Goal: Find contact information: Find contact information

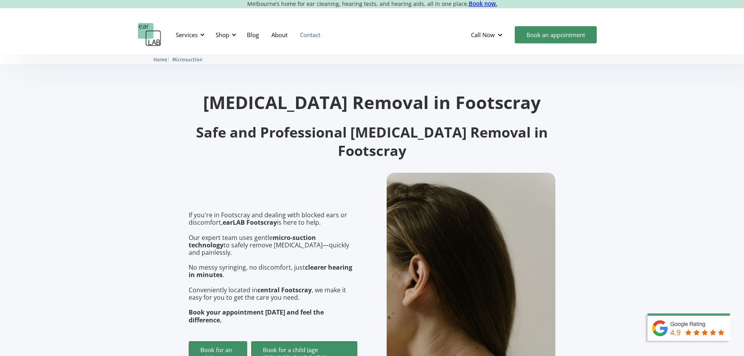
click at [320, 34] on link "Contact" at bounding box center [310, 34] width 33 height 23
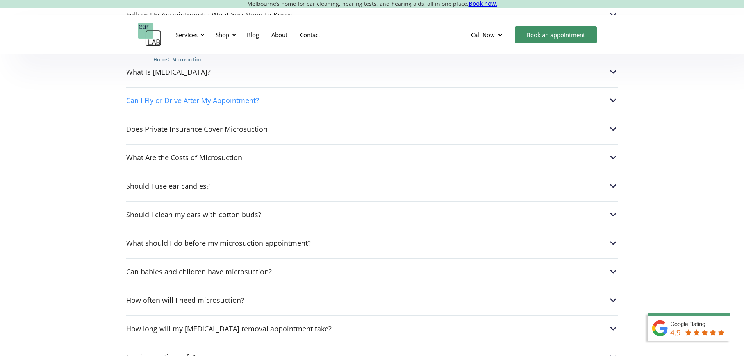
scroll to position [2024, 0]
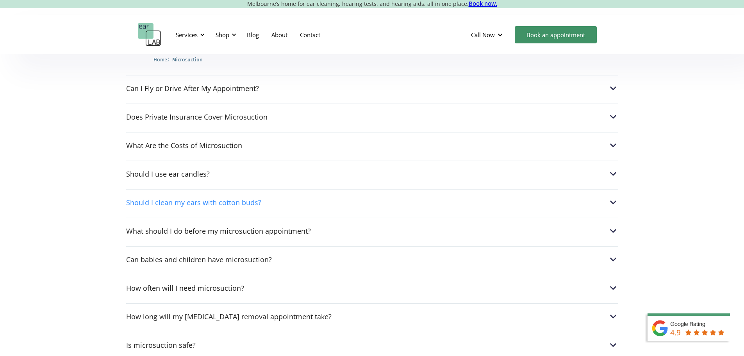
click at [611, 197] on img at bounding box center [613, 202] width 10 height 10
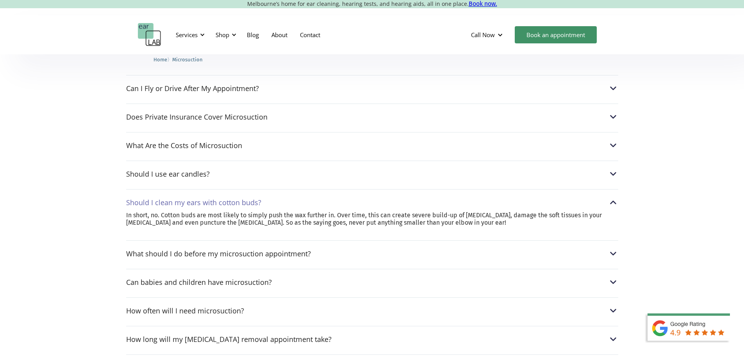
click at [611, 197] on img at bounding box center [613, 202] width 10 height 10
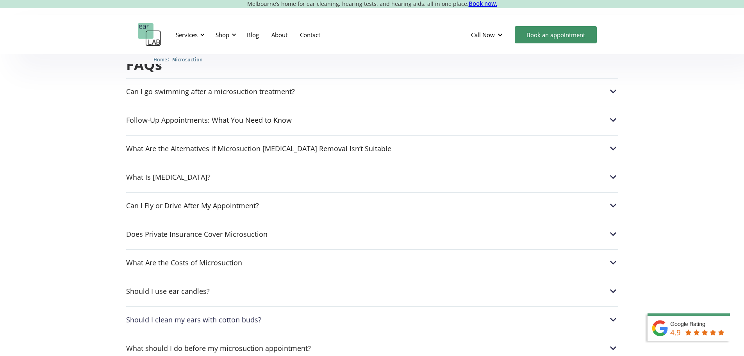
scroll to position [1868, 0]
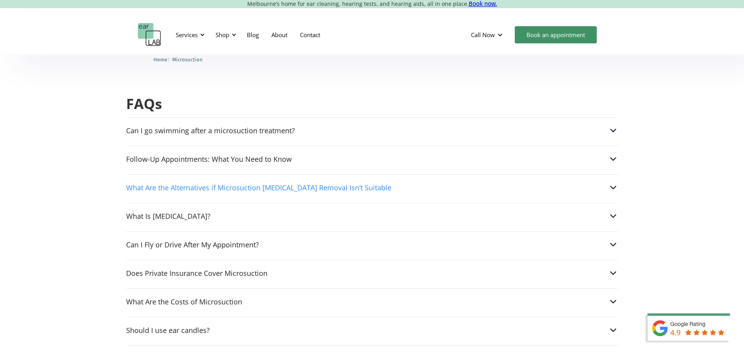
click at [612, 182] on img at bounding box center [613, 187] width 10 height 10
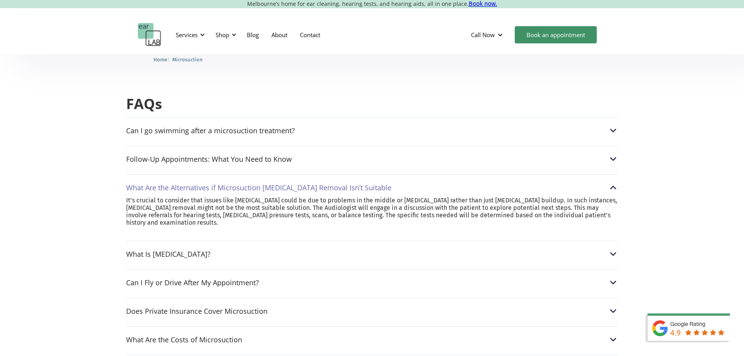
click at [613, 182] on img at bounding box center [613, 187] width 10 height 10
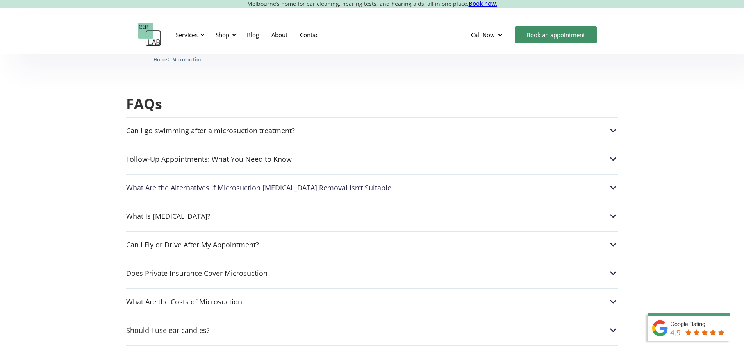
scroll to position [1907, 0]
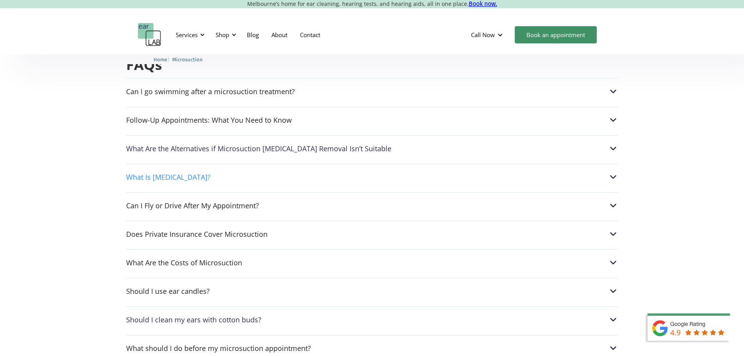
click at [610, 172] on img at bounding box center [613, 177] width 10 height 10
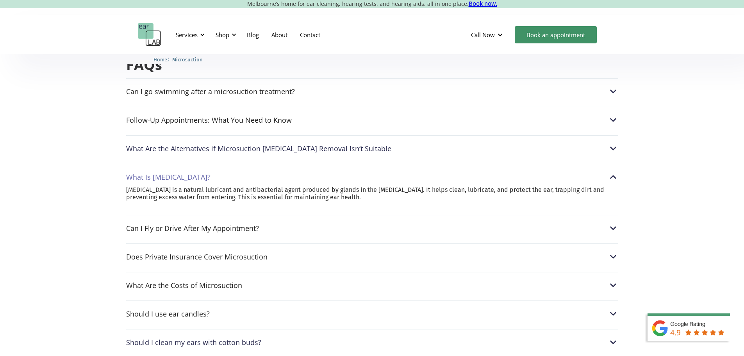
click at [610, 172] on img at bounding box center [613, 177] width 10 height 10
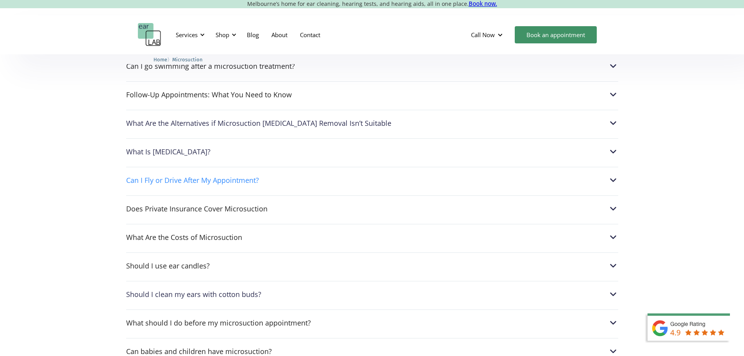
scroll to position [1946, 0]
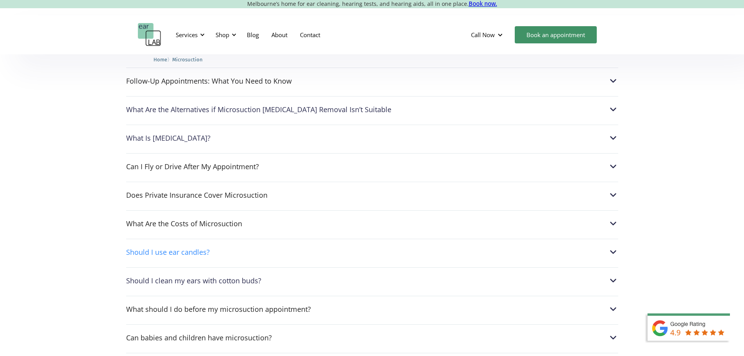
click at [614, 247] on img at bounding box center [613, 252] width 10 height 10
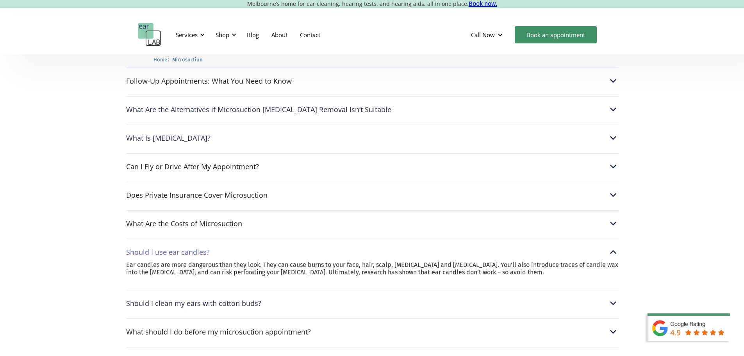
click at [615, 247] on img at bounding box center [613, 252] width 10 height 10
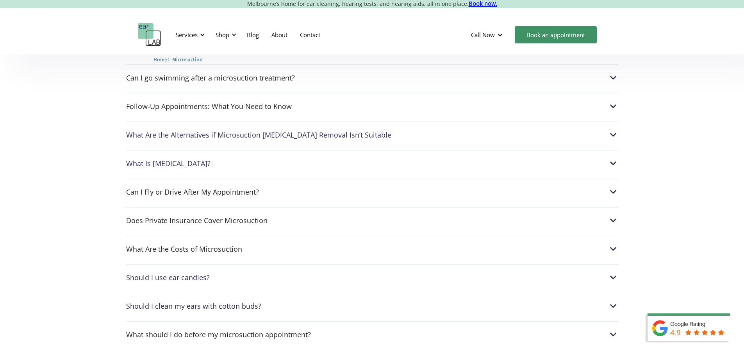
scroll to position [1868, 0]
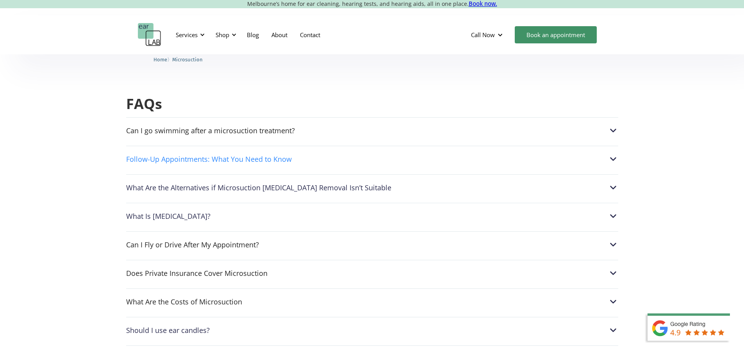
click at [610, 154] on img at bounding box center [613, 159] width 10 height 10
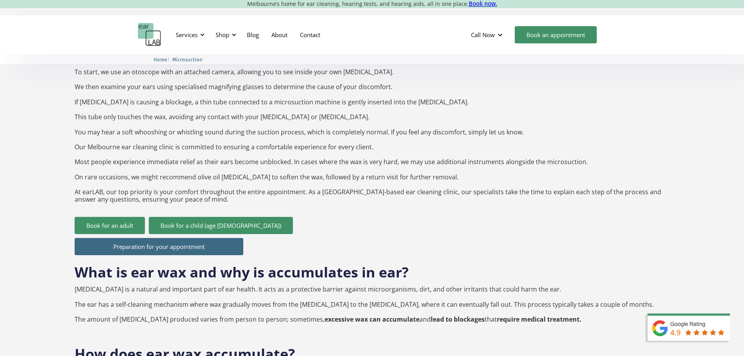
scroll to position [618, 0]
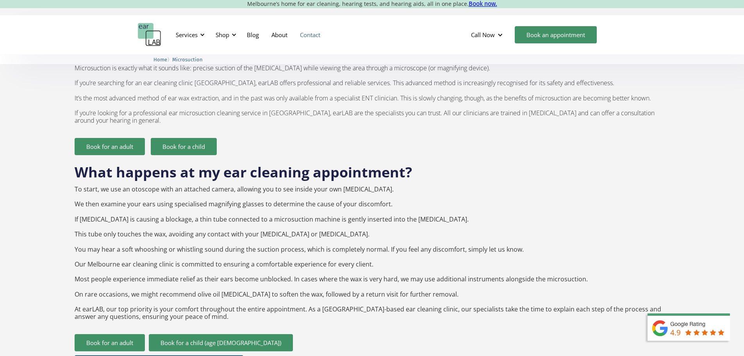
click at [314, 37] on link "Contact" at bounding box center [310, 34] width 33 height 23
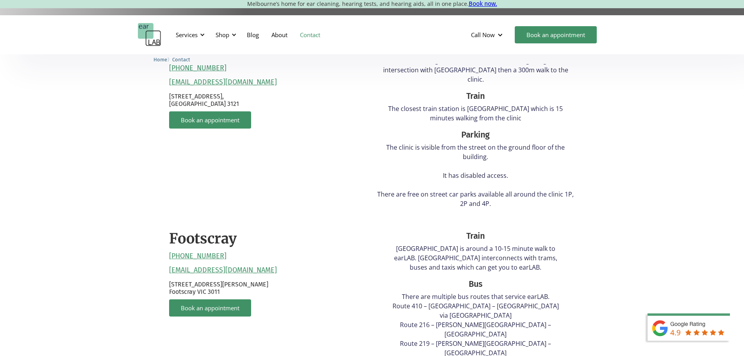
scroll to position [313, 0]
